Goal: Task Accomplishment & Management: Use online tool/utility

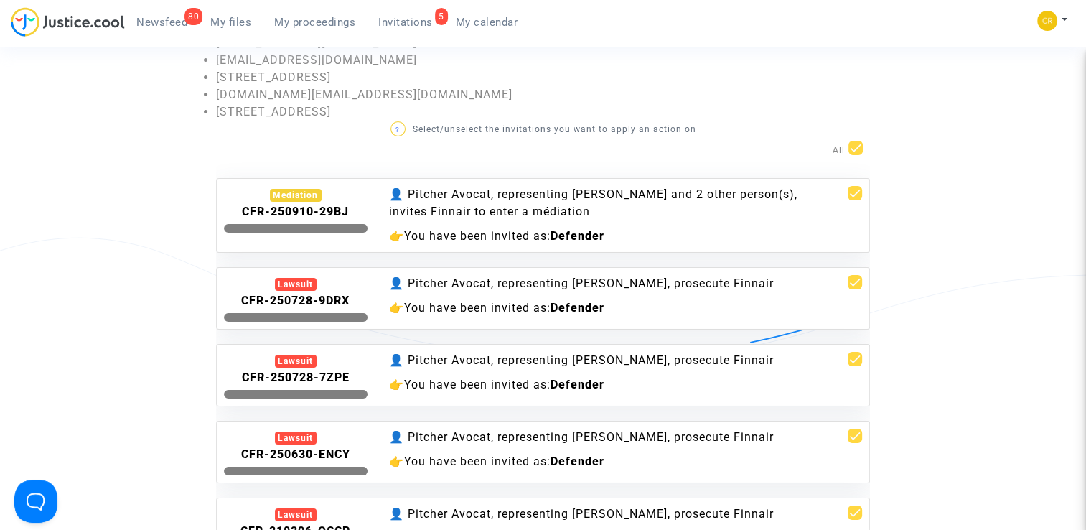
scroll to position [52, 0]
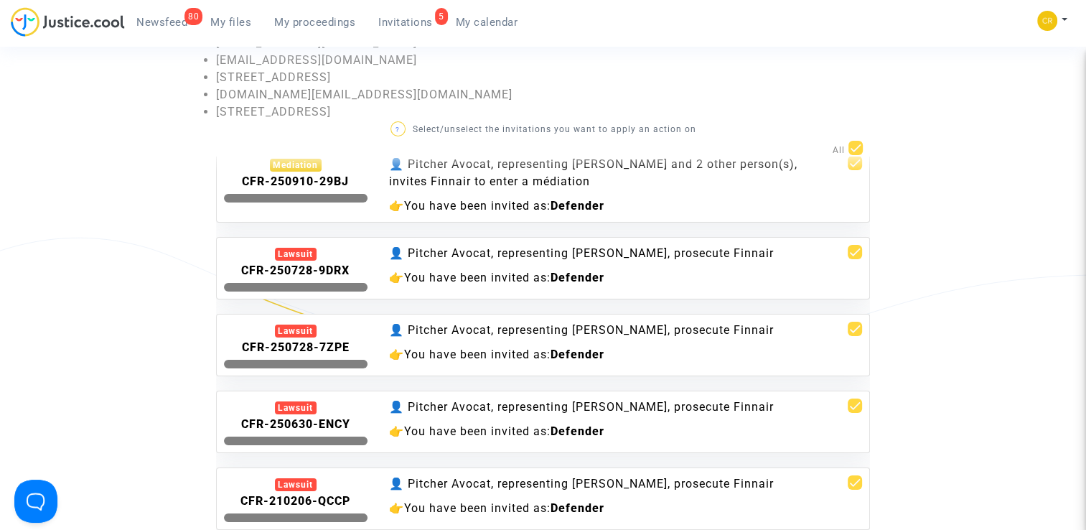
click at [746, 245] on div "👤 Pitcher Avocat, representing [PERSON_NAME], prosecute Finnair" at bounding box center [598, 253] width 418 height 17
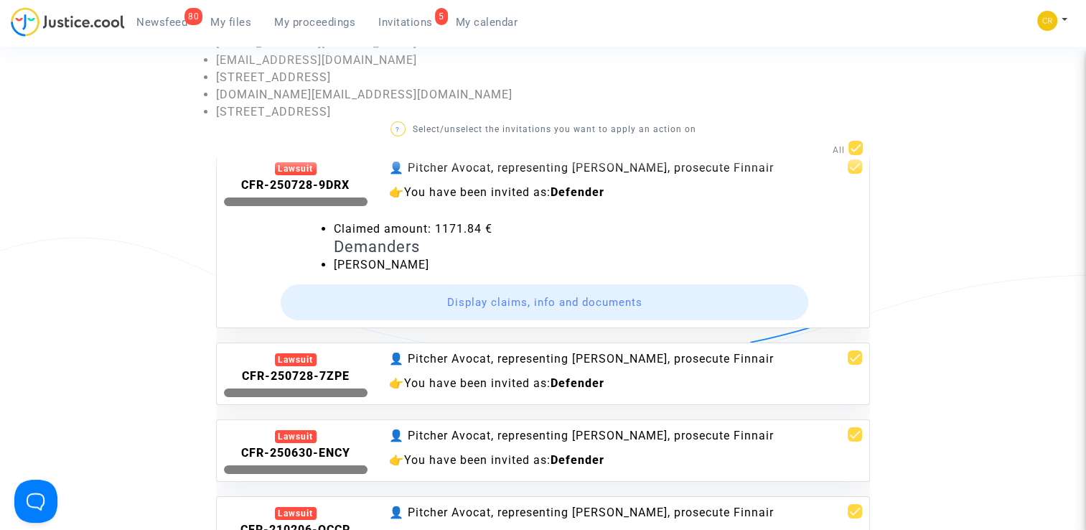
click at [566, 296] on button "Display claims, info and documents" at bounding box center [545, 302] width 528 height 36
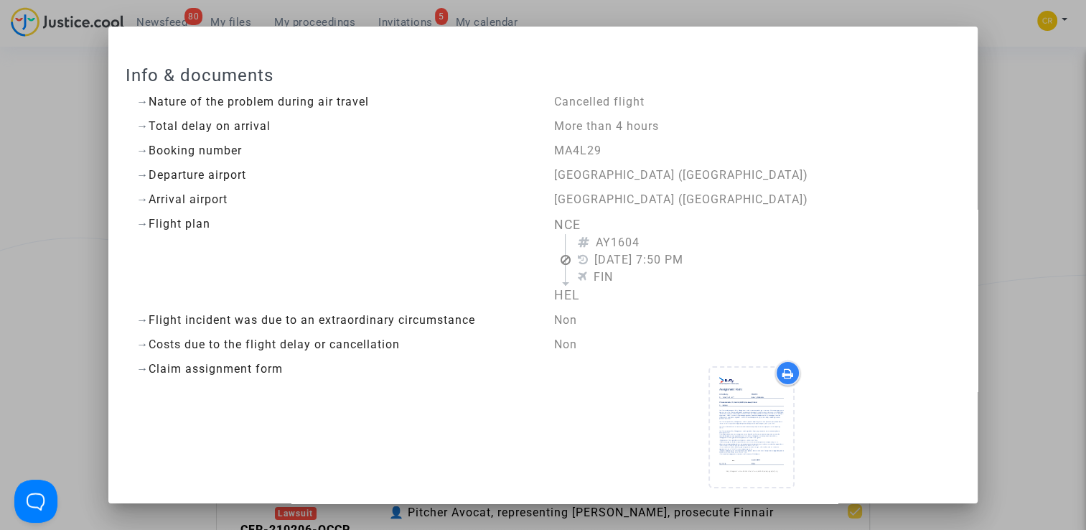
click at [703, 365] on upload-item at bounding box center [752, 429] width 98 height 139
click at [790, 145] on answer "MA4L29" at bounding box center [750, 150] width 395 height 17
click at [1013, 108] on div at bounding box center [543, 265] width 1086 height 530
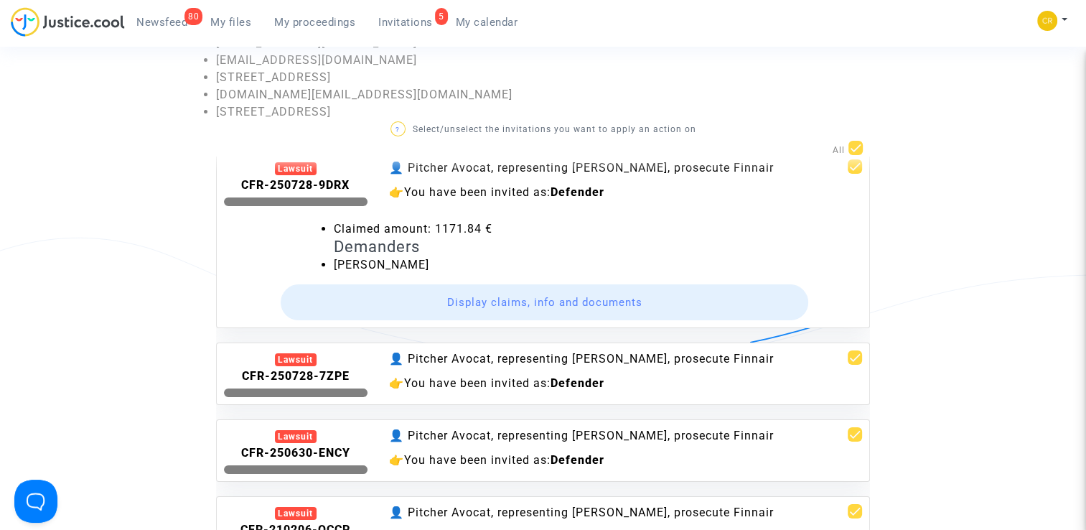
scroll to position [3, 0]
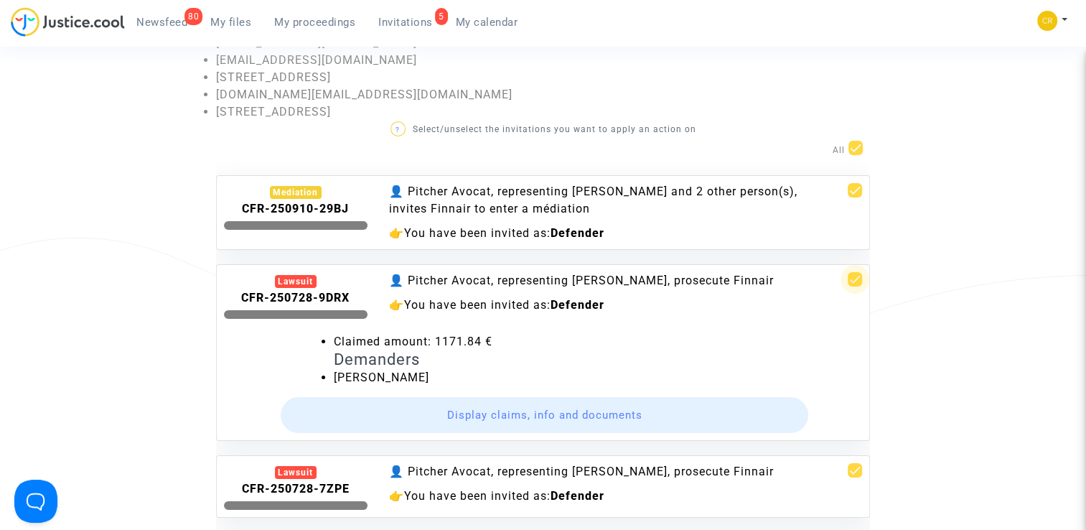
click at [851, 279] on span at bounding box center [855, 279] width 14 height 14
checkbox input "false"
click at [851, 279] on span at bounding box center [855, 279] width 14 height 14
checkbox input "true"
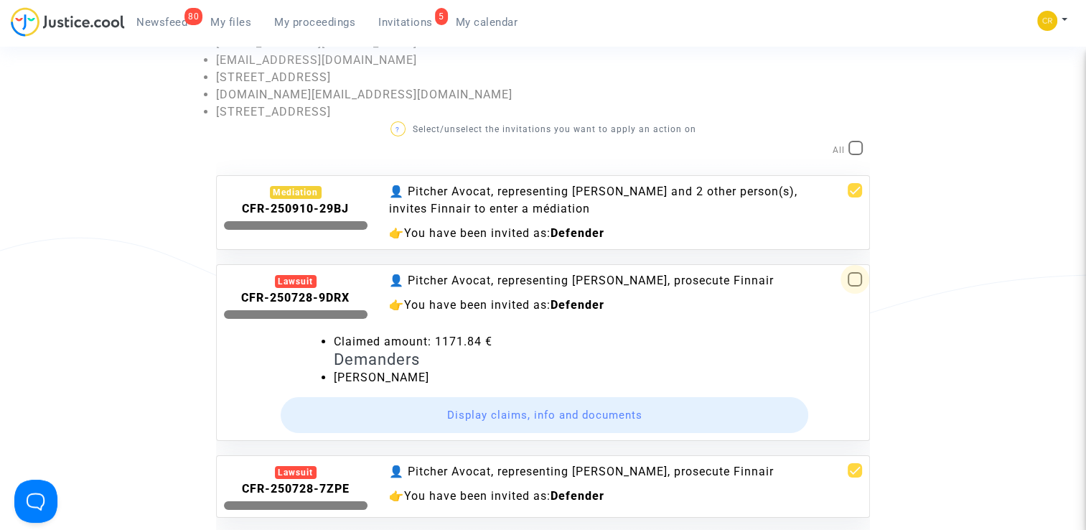
checkbox input "true"
click at [298, 280] on div "Lawsuit" at bounding box center [296, 281] width 42 height 13
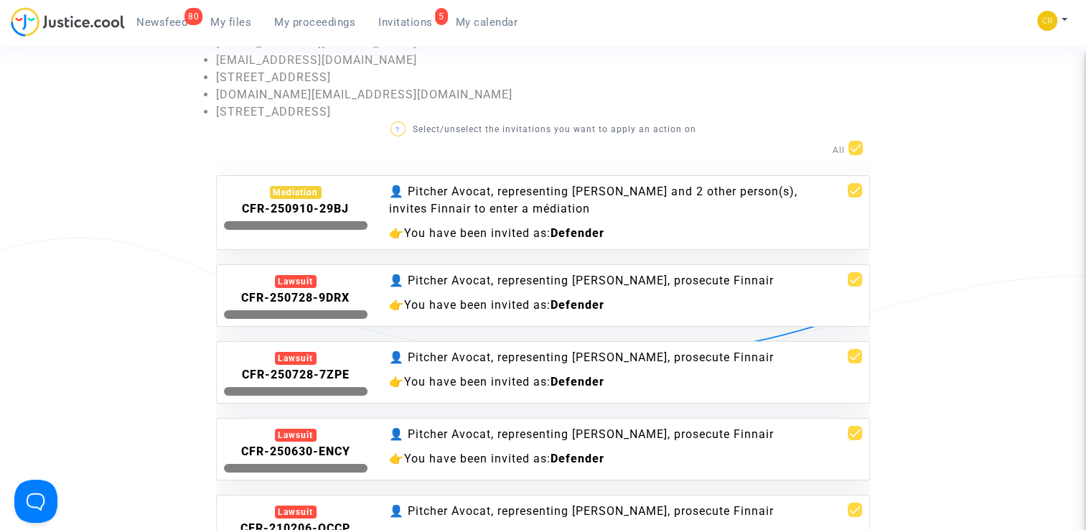
click at [129, 245] on invitations-list "Pending invitations You will find here pending invitations sent to: [EMAIL_ADDR…" at bounding box center [544, 288] width 978 height 584
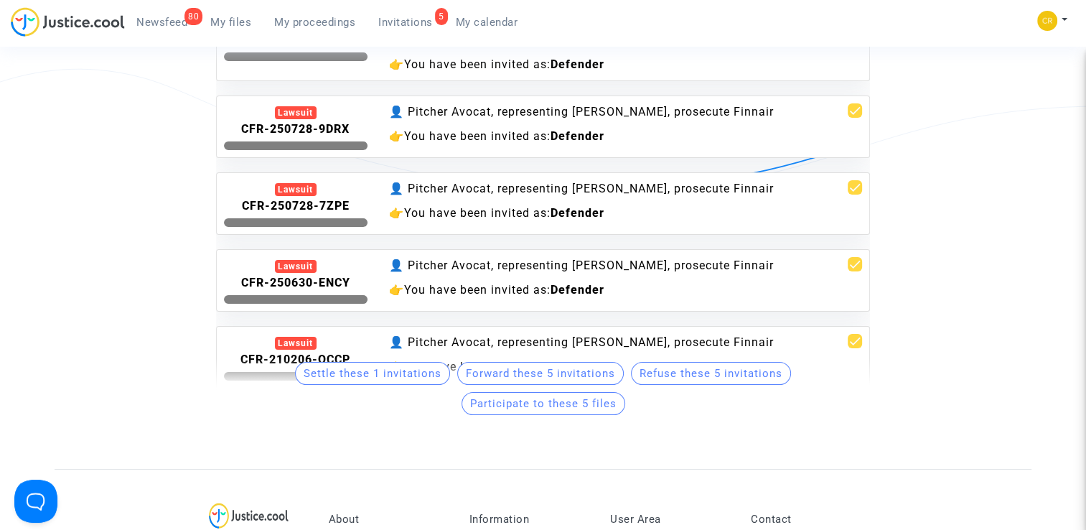
scroll to position [144, 0]
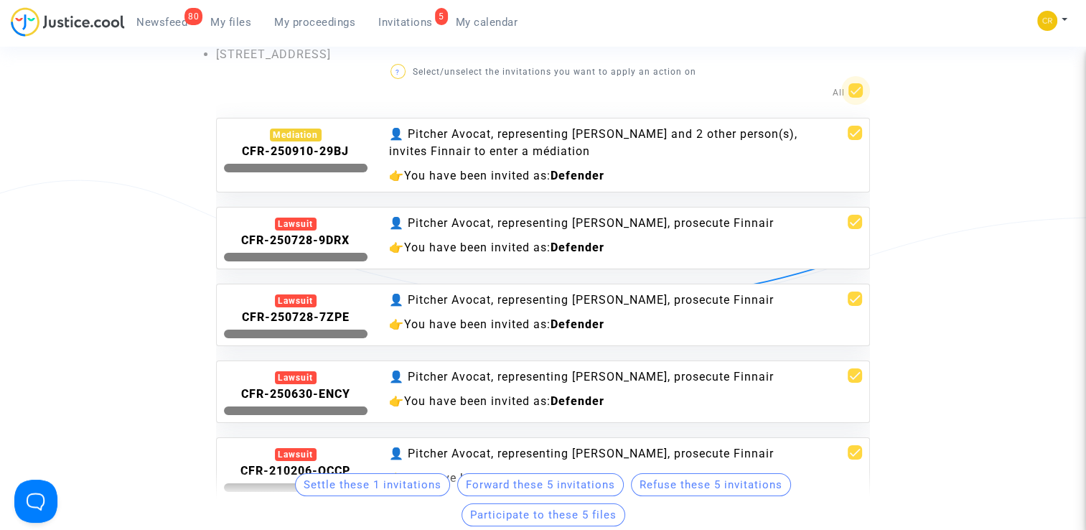
click at [849, 85] on span at bounding box center [855, 90] width 14 height 14
click at [855, 98] on input "checkbox" at bounding box center [855, 98] width 1 height 1
checkbox input "false"
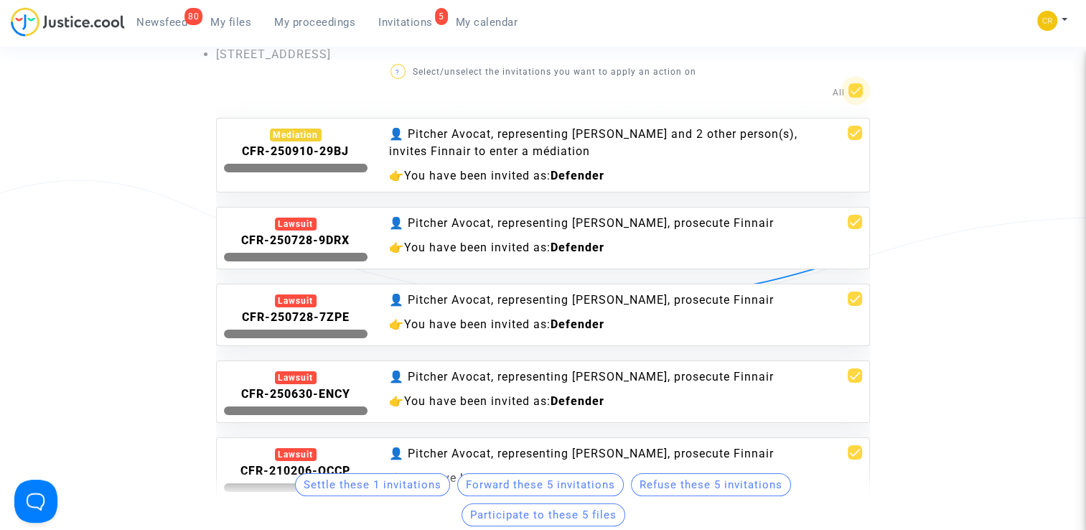
checkbox input "false"
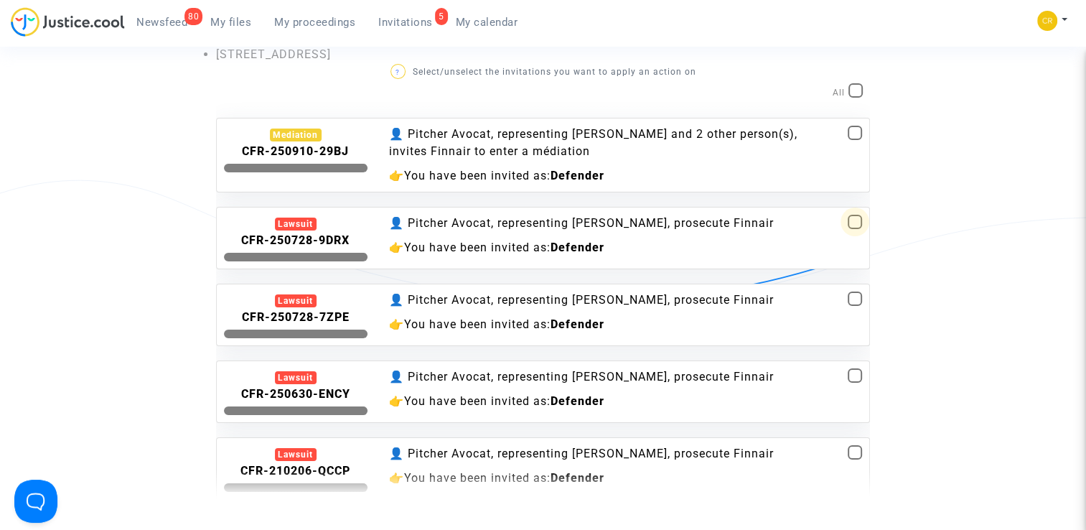
click at [848, 218] on span at bounding box center [855, 222] width 14 height 14
checkbox input "true"
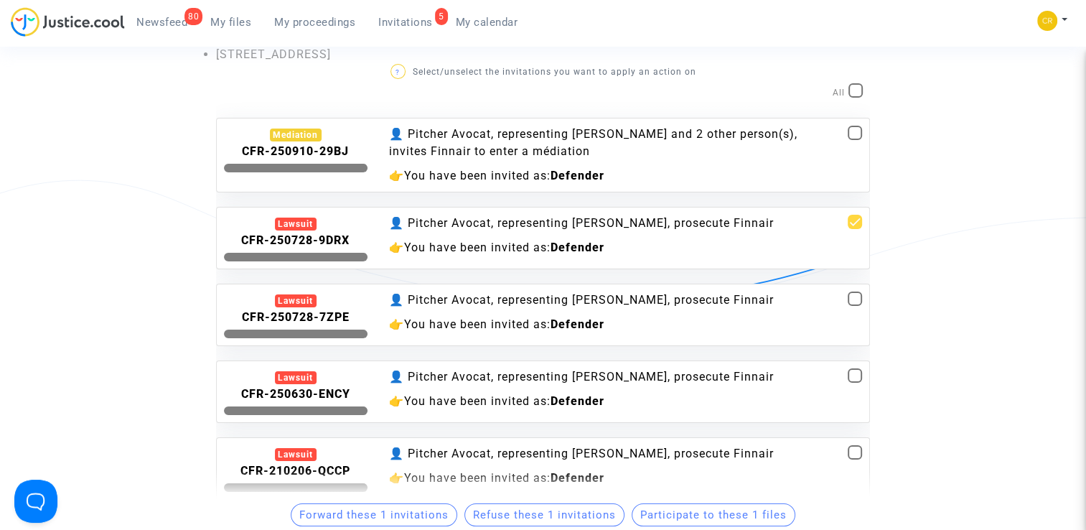
click at [654, 523] on button "Participate to these 1 files" at bounding box center [714, 514] width 164 height 23
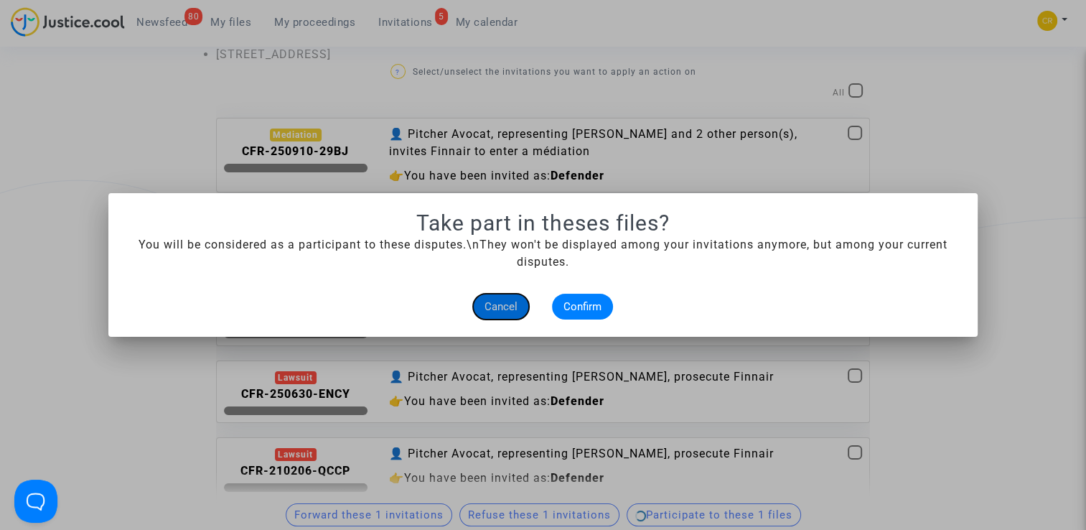
click at [498, 306] on span "Cancel" at bounding box center [500, 306] width 33 height 13
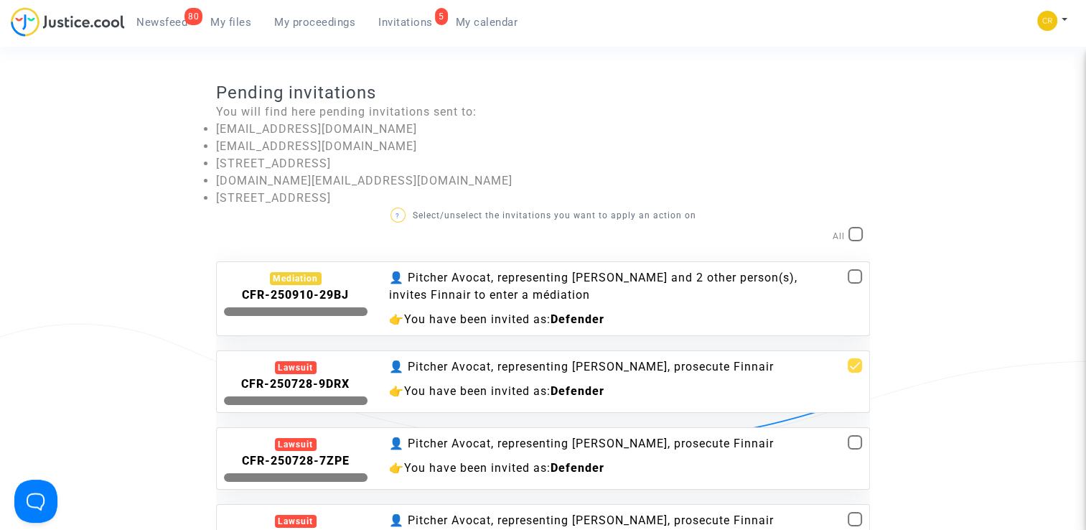
scroll to position [144, 0]
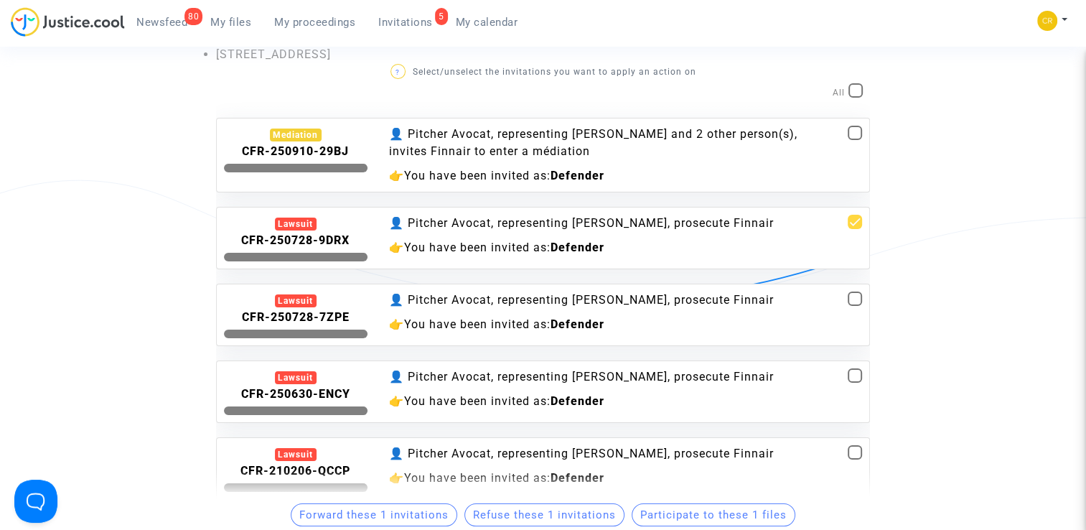
click at [879, 141] on div "Pending invitations You will find here pending invitations sent to: [EMAIL_ADDR…" at bounding box center [542, 231] width 675 height 584
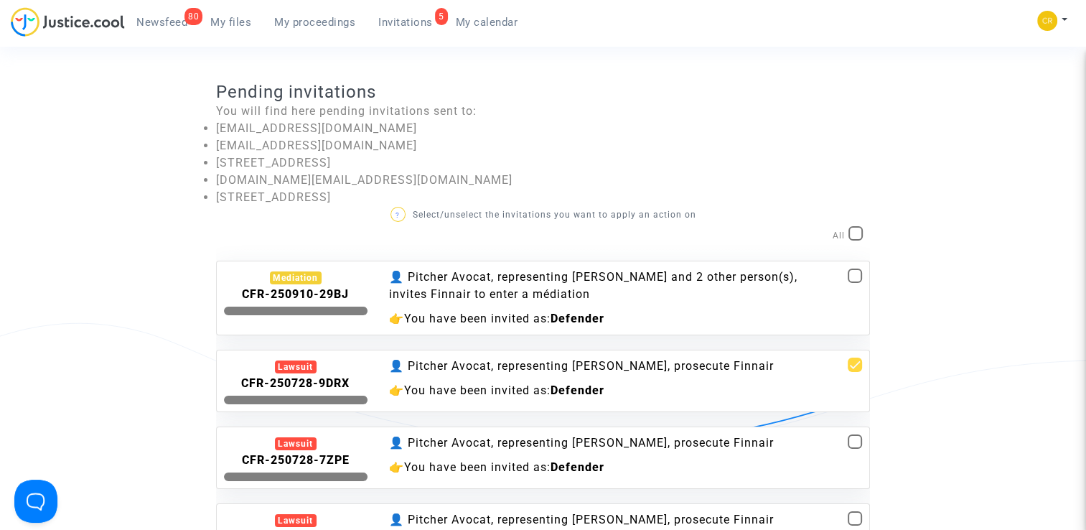
scroll to position [0, 0]
click at [727, 134] on li "[EMAIL_ADDRESS][DOMAIN_NAME]" at bounding box center [543, 129] width 654 height 17
